Goal: Use online tool/utility: Utilize a website feature to perform a specific function

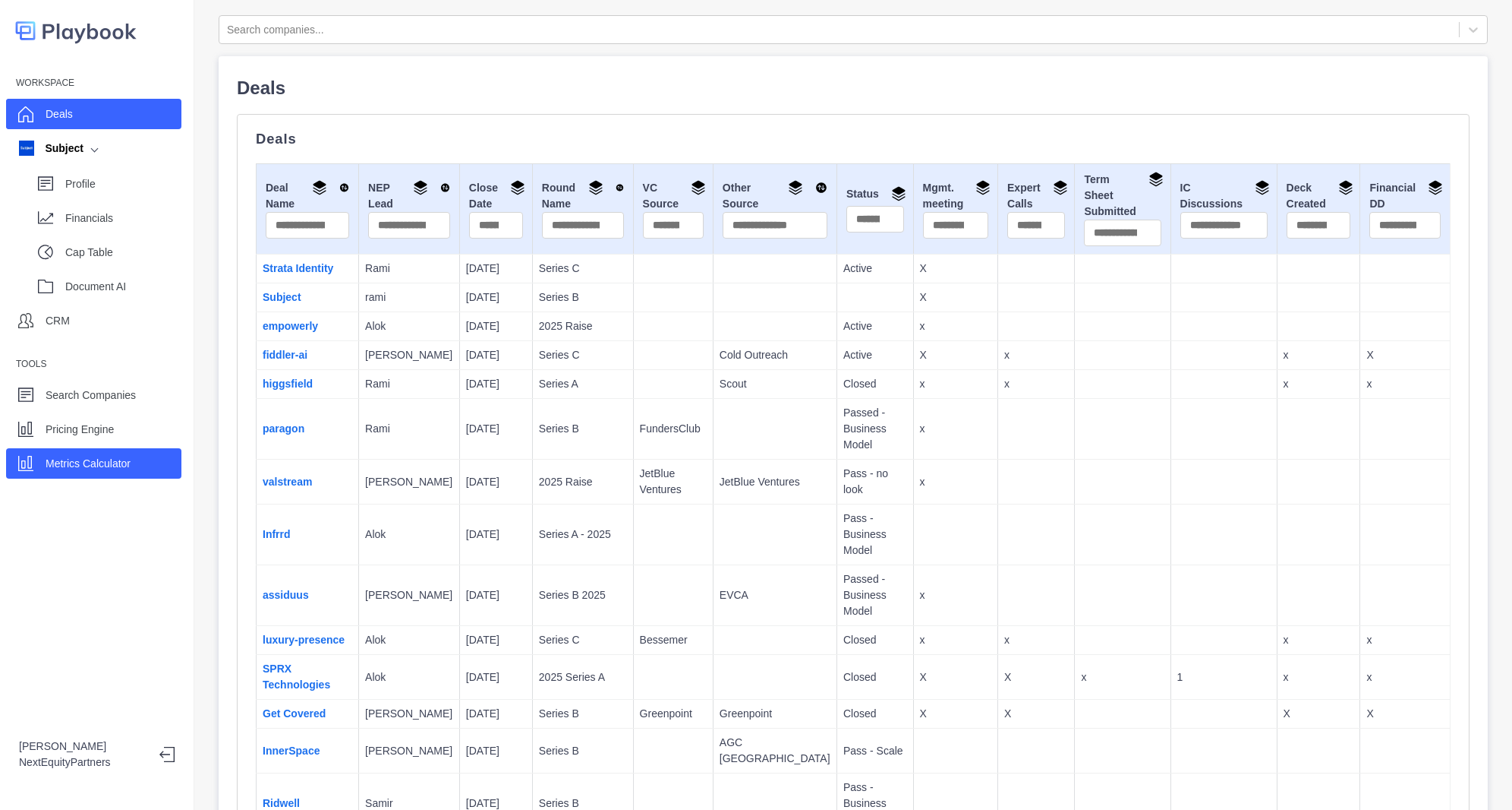
click at [106, 474] on div "Metrics Calculator" at bounding box center [87, 464] width 85 height 23
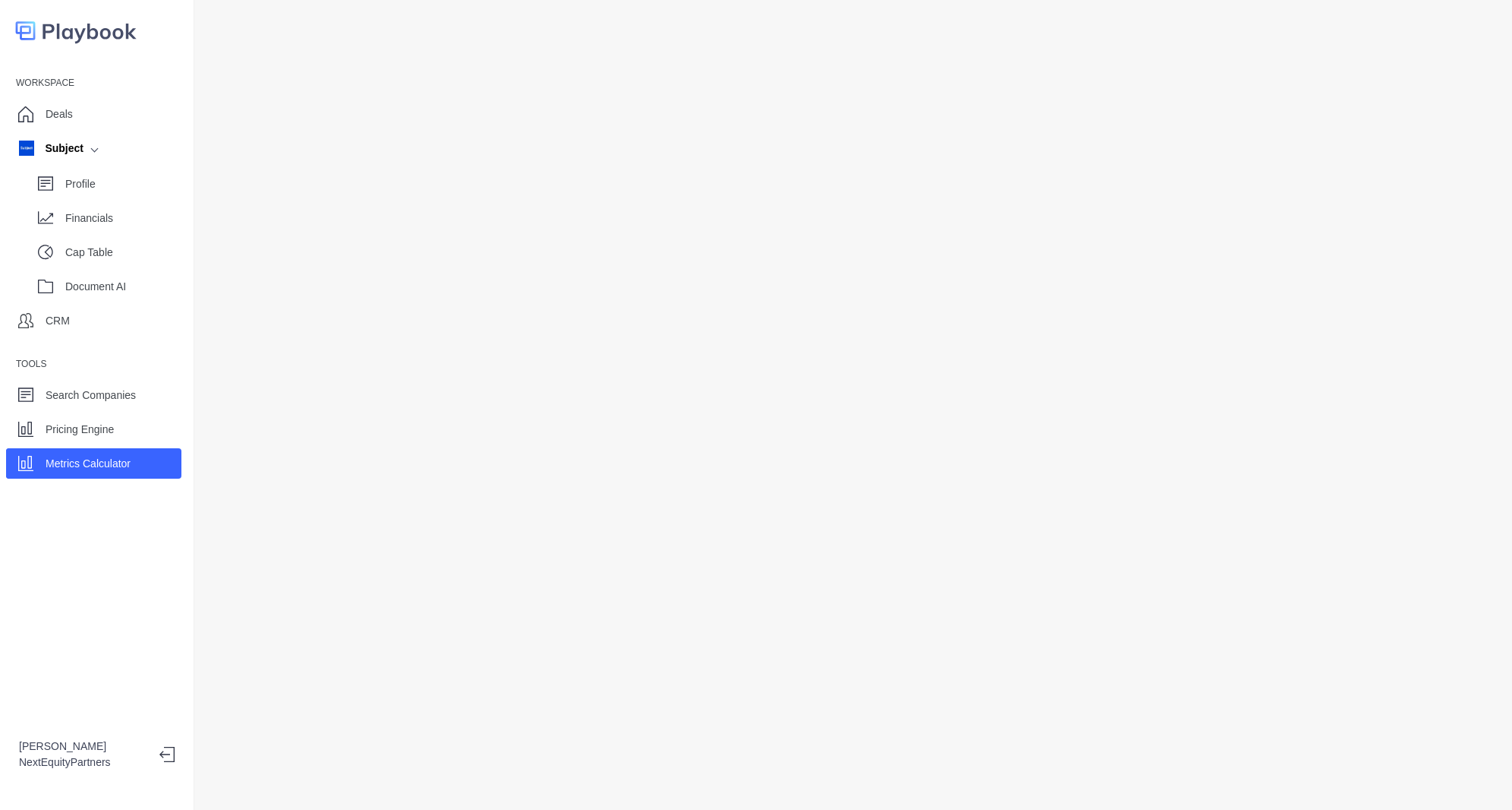
drag, startPoint x: 231, startPoint y: 6, endPoint x: 203, endPoint y: 84, distance: 82.9
click at [203, 84] on div at bounding box center [853, 405] width 1318 height 810
